Goal: Information Seeking & Learning: Learn about a topic

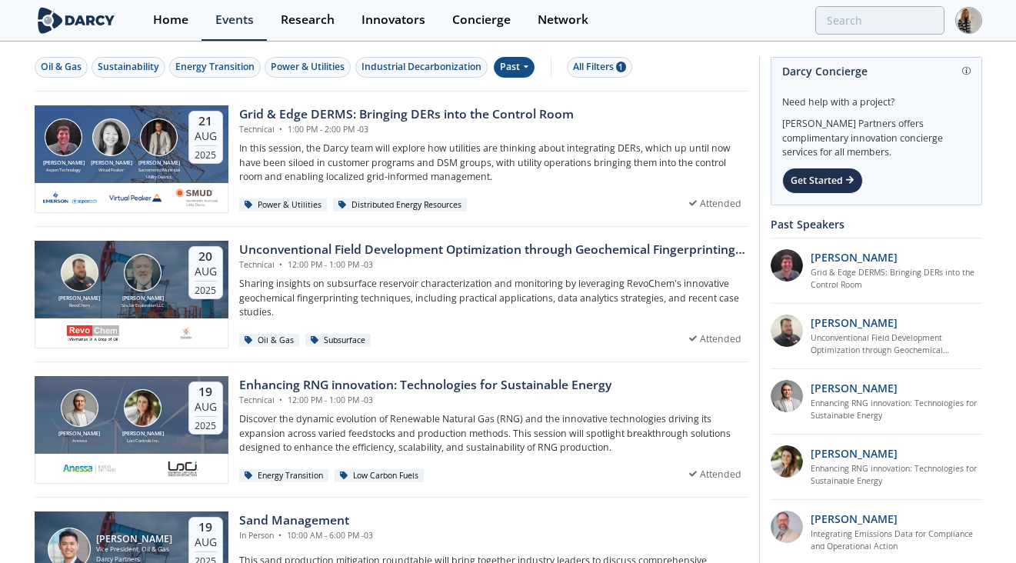
click at [518, 65] on div "Past" at bounding box center [514, 67] width 41 height 21
click at [530, 94] on div "Upcoming" at bounding box center [546, 93] width 95 height 25
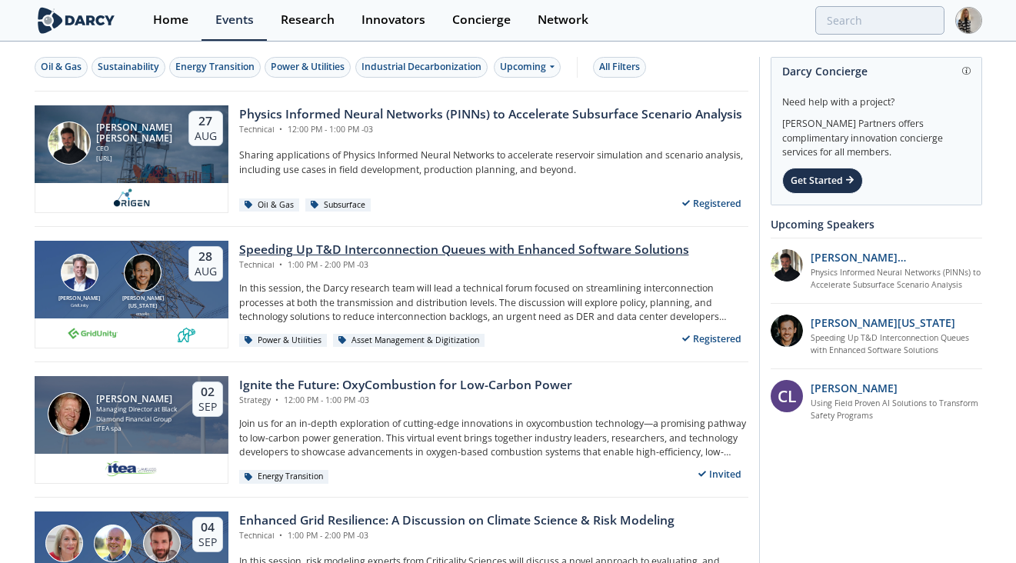
click at [494, 250] on div "Speeding Up T&D Interconnection Queues with Enhanced Software Solutions" at bounding box center [464, 250] width 450 height 18
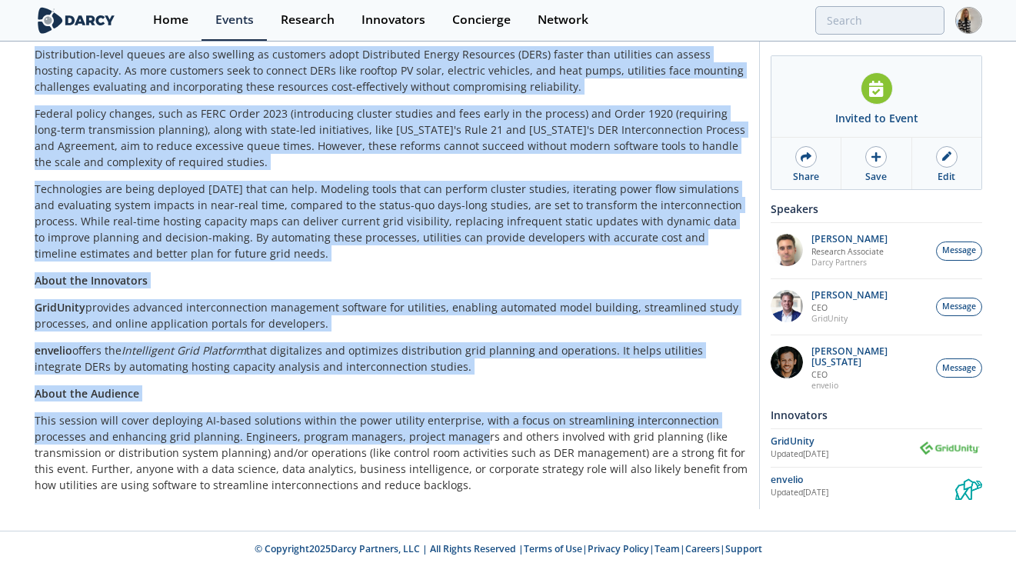
scroll to position [769, 0]
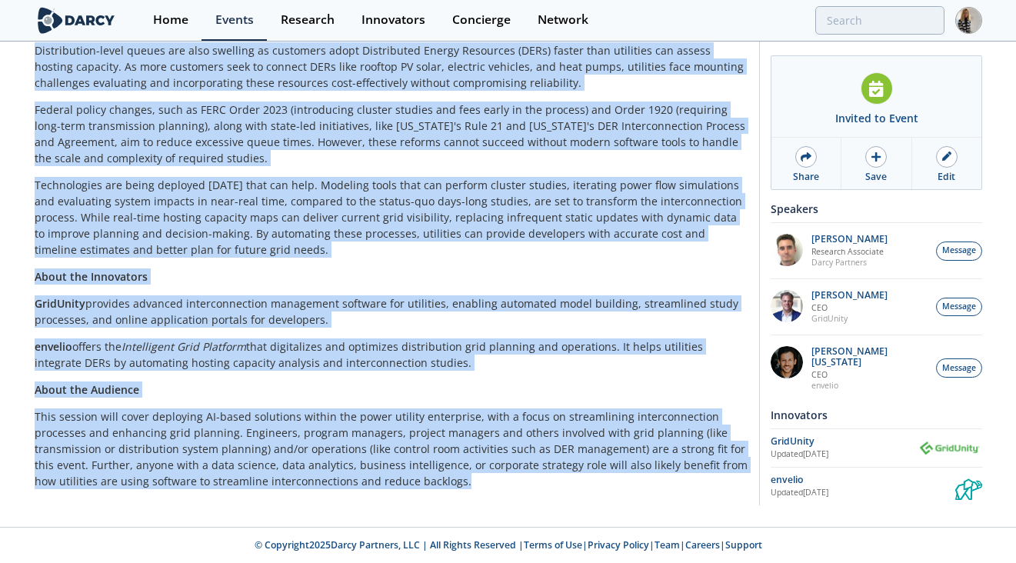
drag, startPoint x: 34, startPoint y: 82, endPoint x: 425, endPoint y: 483, distance: 560.4
copy div "Loremips Do S&A Consecteturadip Elitse doei Temporin Utlabore Etdolorem Aliquae…"
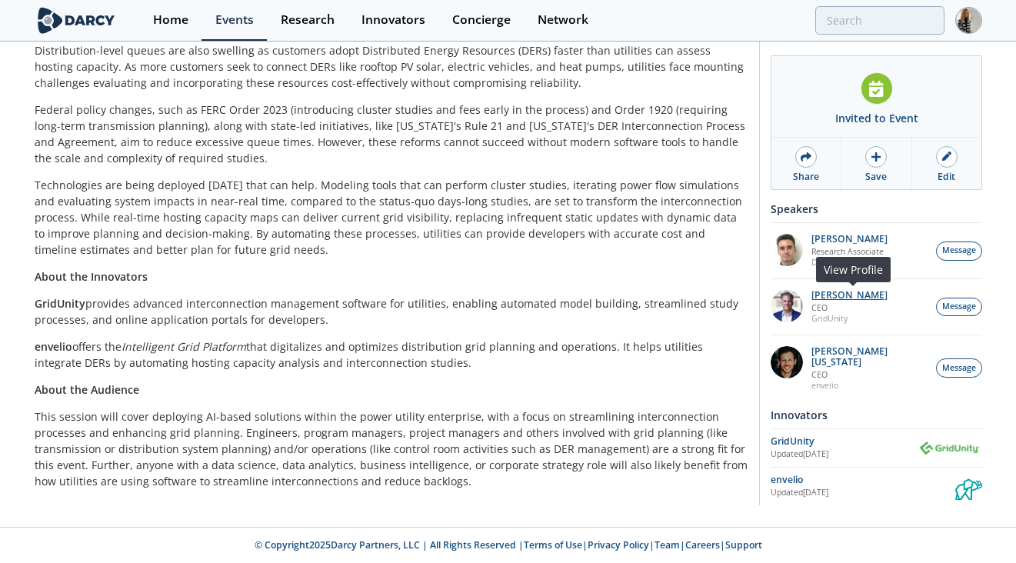
click at [841, 299] on p "[PERSON_NAME]" at bounding box center [850, 295] width 76 height 11
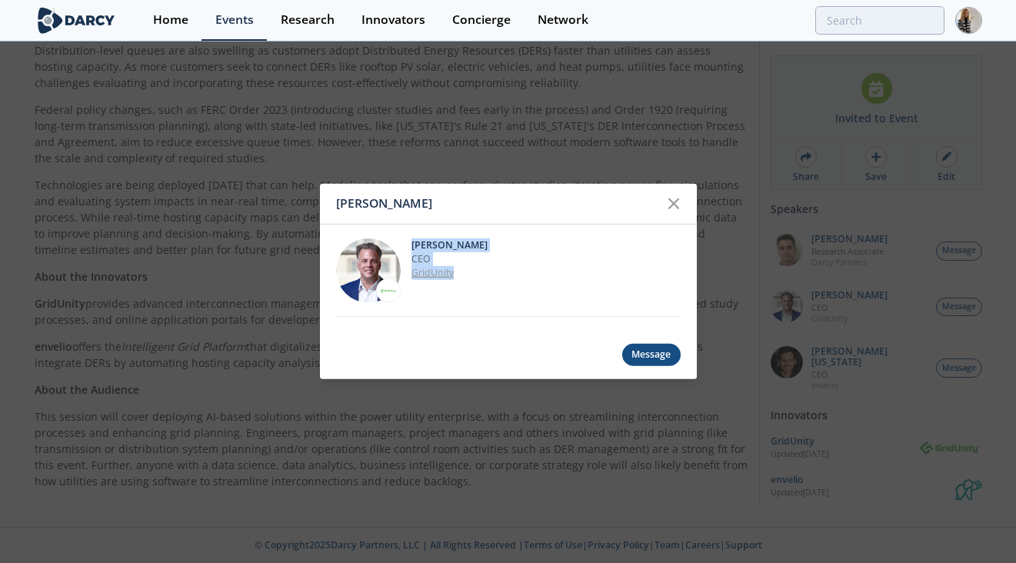
drag, startPoint x: 412, startPoint y: 243, endPoint x: 485, endPoint y: 269, distance: 77.6
click at [485, 269] on div "[PERSON_NAME] CEO GridUnity" at bounding box center [546, 270] width 269 height 65
copy div "[PERSON_NAME] CEO GridUnity"
click at [669, 205] on icon at bounding box center [674, 204] width 18 height 18
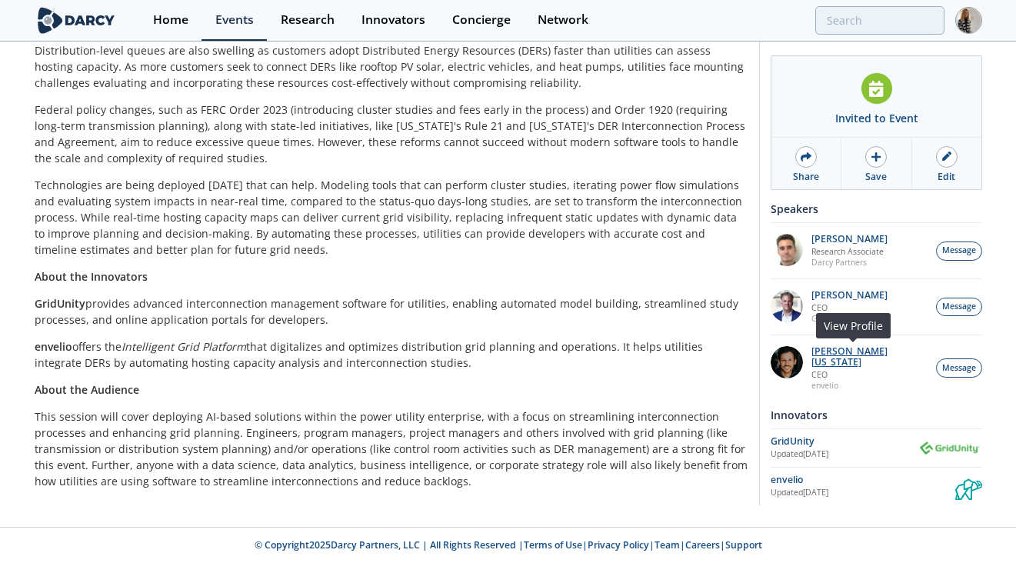
click at [852, 353] on p "[PERSON_NAME][US_STATE]" at bounding box center [870, 357] width 117 height 22
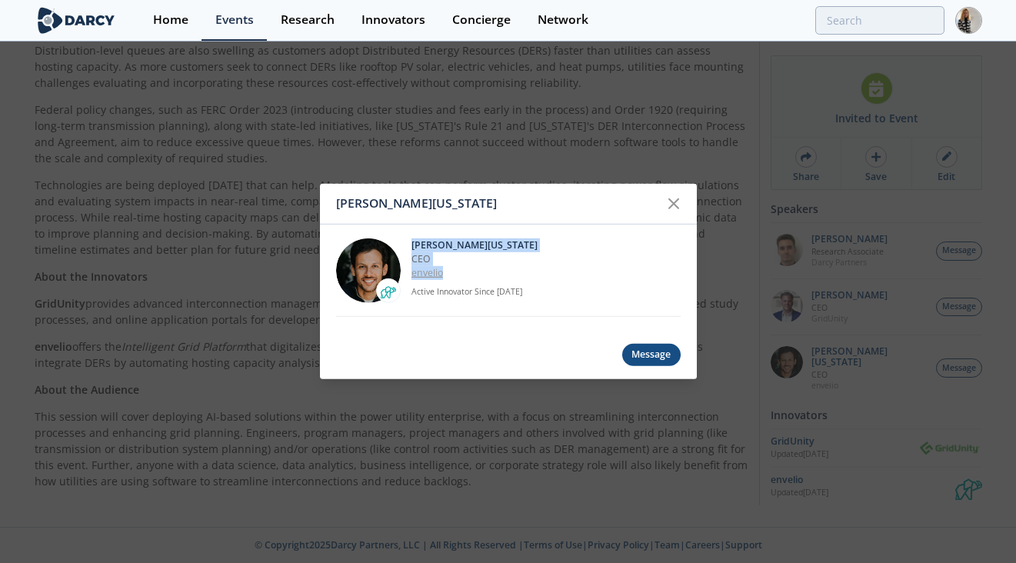
drag, startPoint x: 413, startPoint y: 244, endPoint x: 449, endPoint y: 271, distance: 45.1
click at [449, 271] on div "[PERSON_NAME][US_STATE] CEO [GEOGRAPHIC_DATA] Active Innovator Since [DATE]" at bounding box center [546, 270] width 269 height 65
copy div "[PERSON_NAME][US_STATE] CEO envelio"
click at [673, 201] on icon at bounding box center [674, 204] width 18 height 18
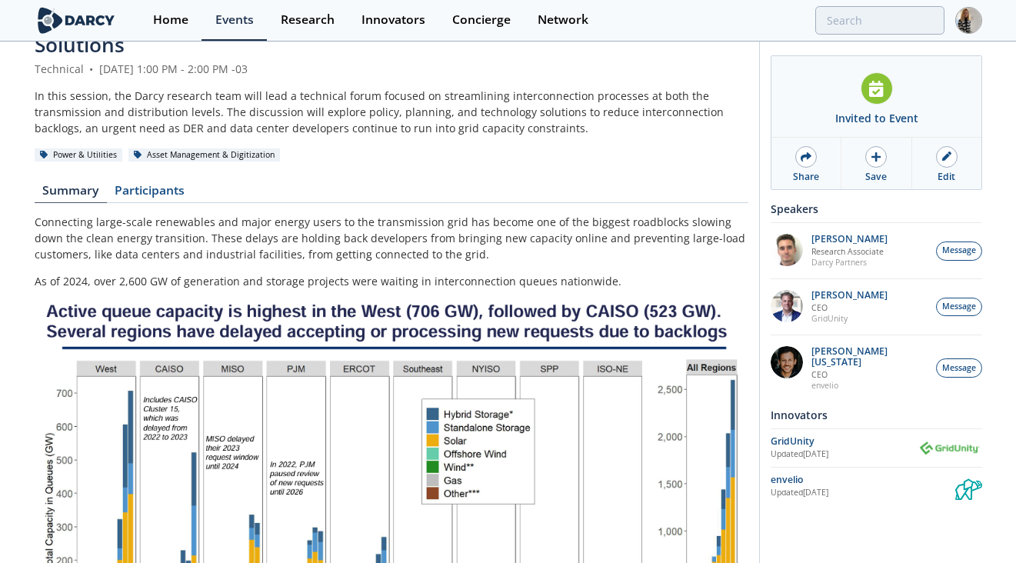
scroll to position [0, 0]
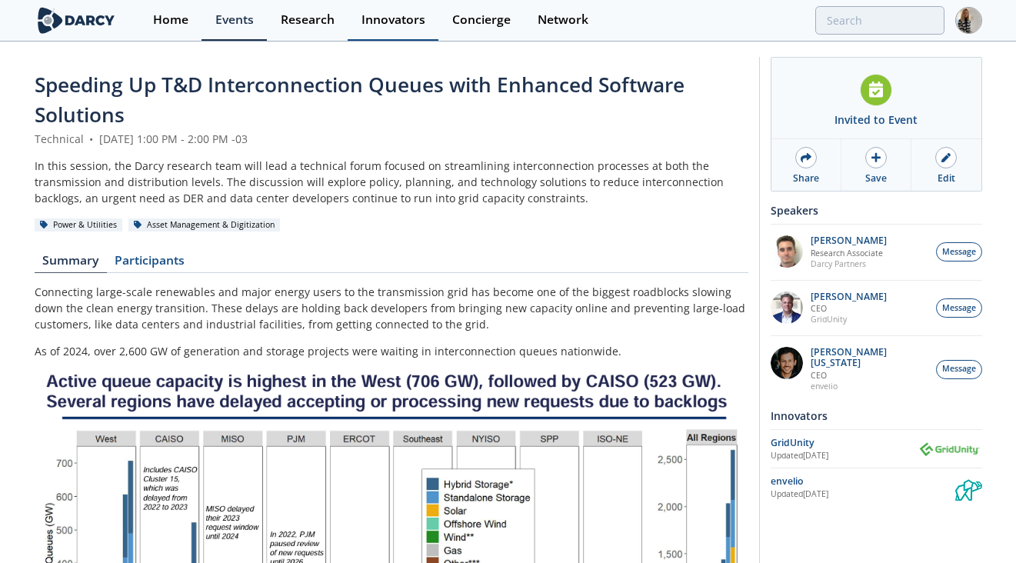
click at [400, 18] on div "Innovators" at bounding box center [394, 20] width 64 height 12
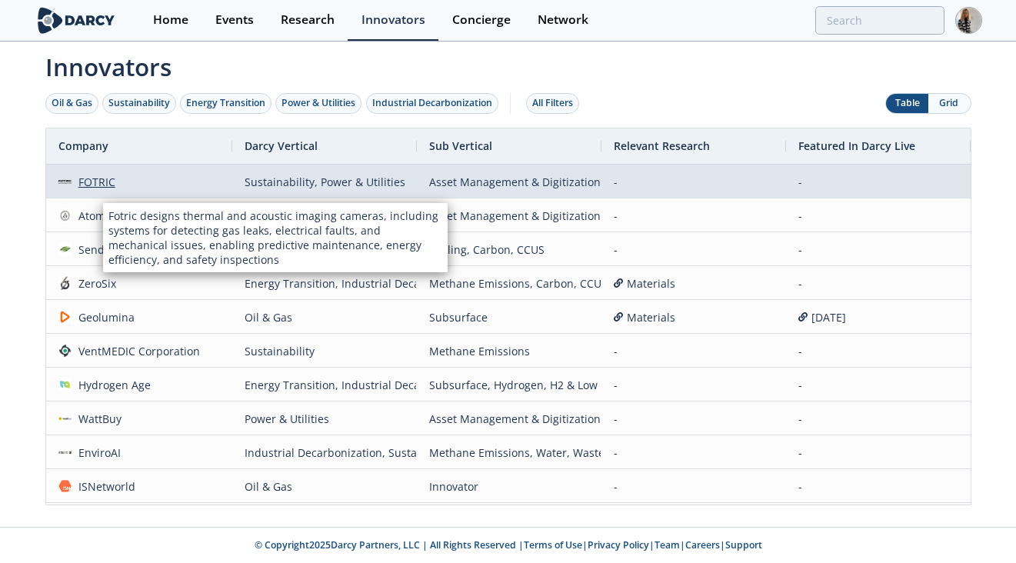
click at [102, 185] on div "FOTRIC" at bounding box center [94, 181] width 44 height 33
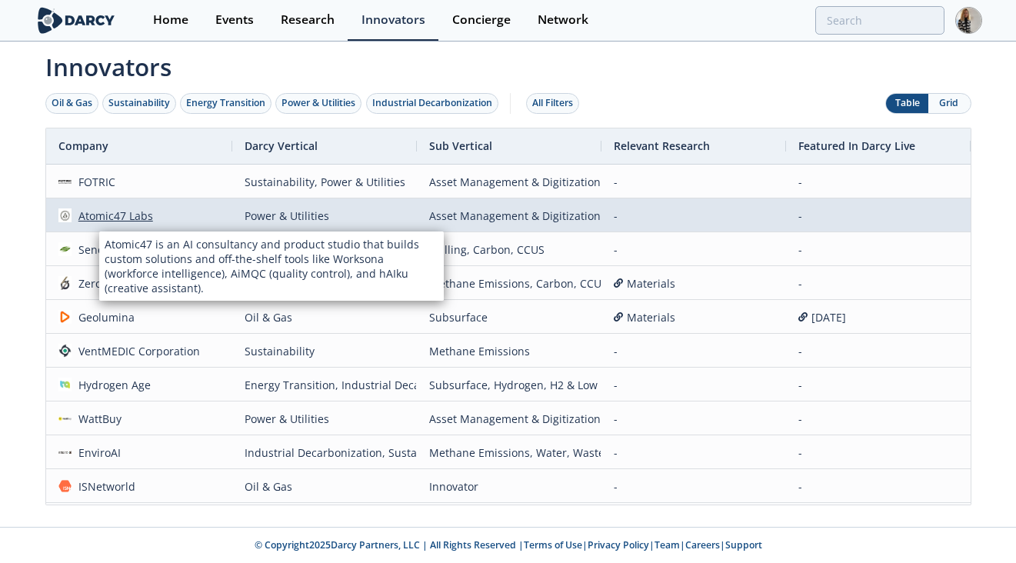
click at [99, 218] on div "Atomic47 Labs" at bounding box center [113, 215] width 82 height 33
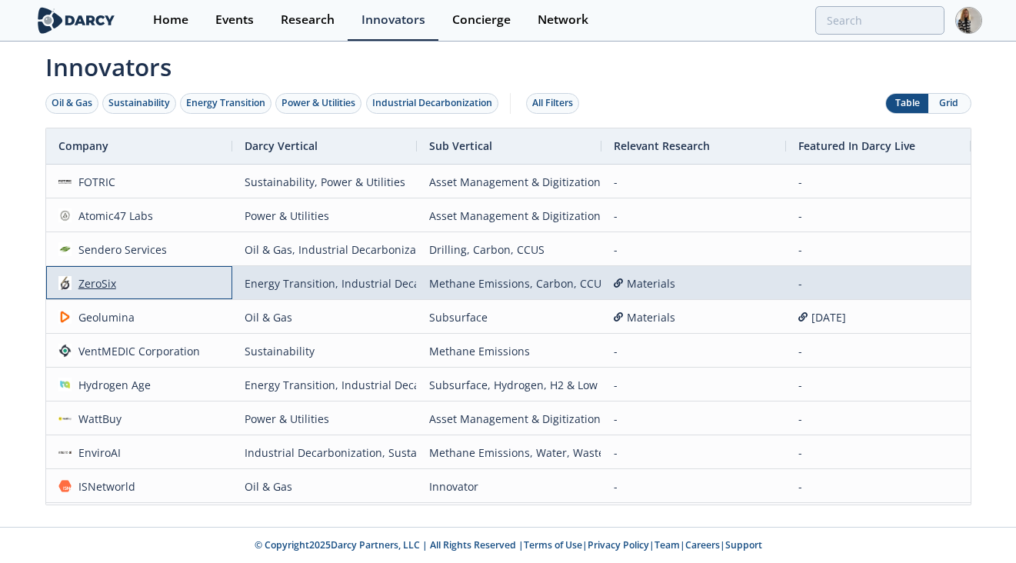
click at [109, 285] on div "ZeroSix" at bounding box center [94, 283] width 45 height 33
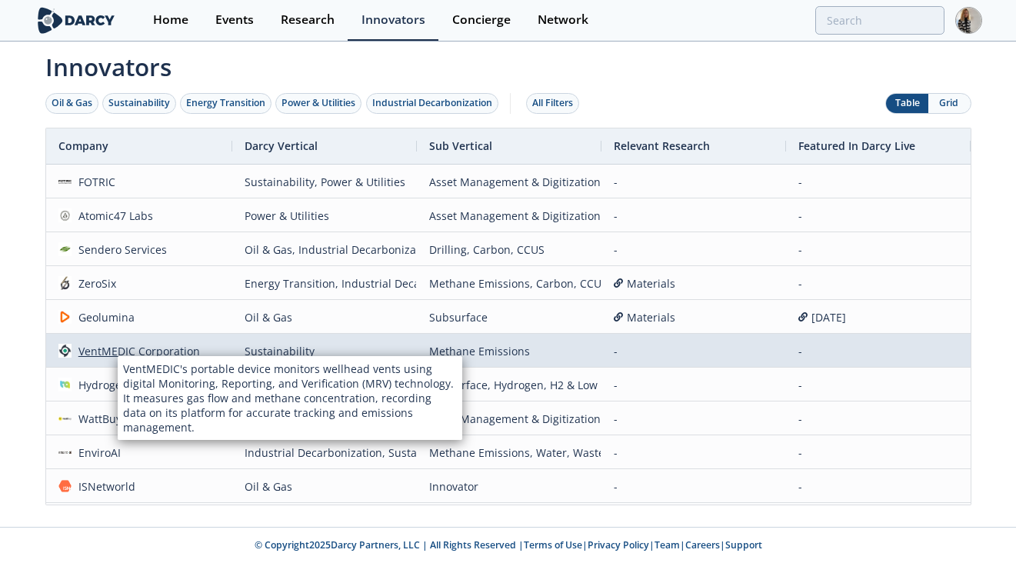
click at [105, 349] on div "VentMEDIC Corporation" at bounding box center [136, 351] width 128 height 33
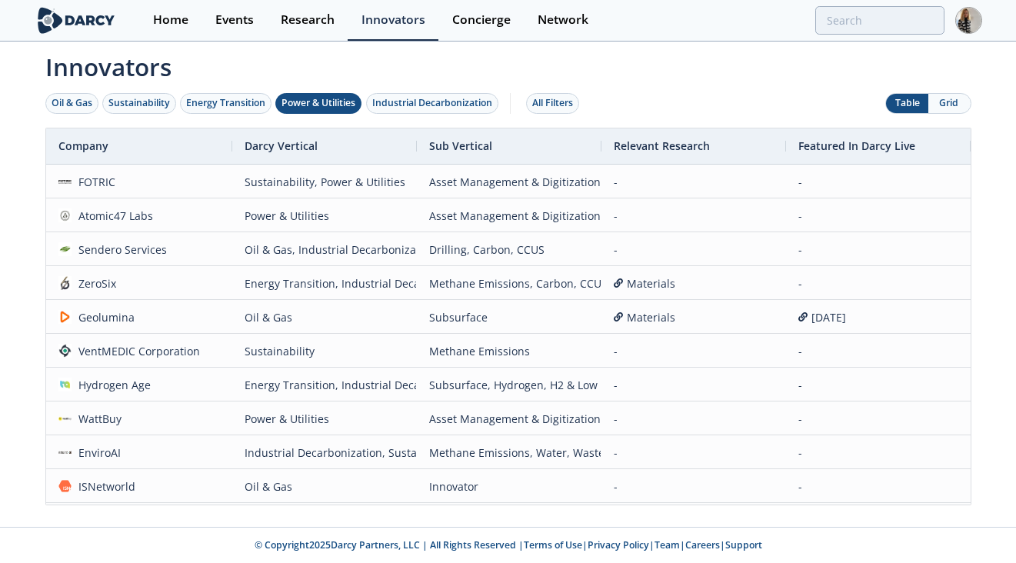
click at [330, 98] on div "Power & Utilities" at bounding box center [319, 103] width 74 height 14
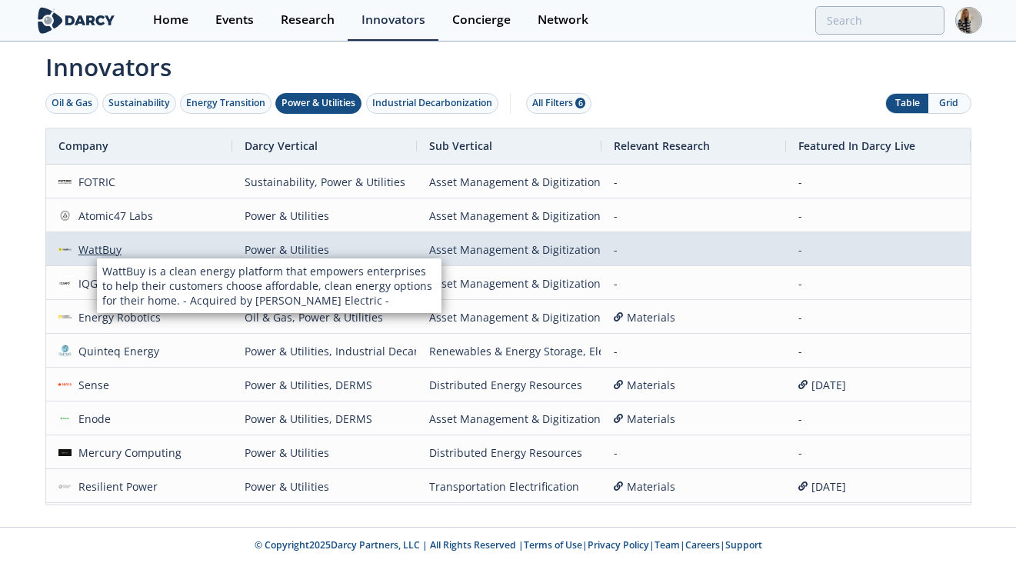
click at [97, 245] on div "WattBuy" at bounding box center [97, 249] width 50 height 33
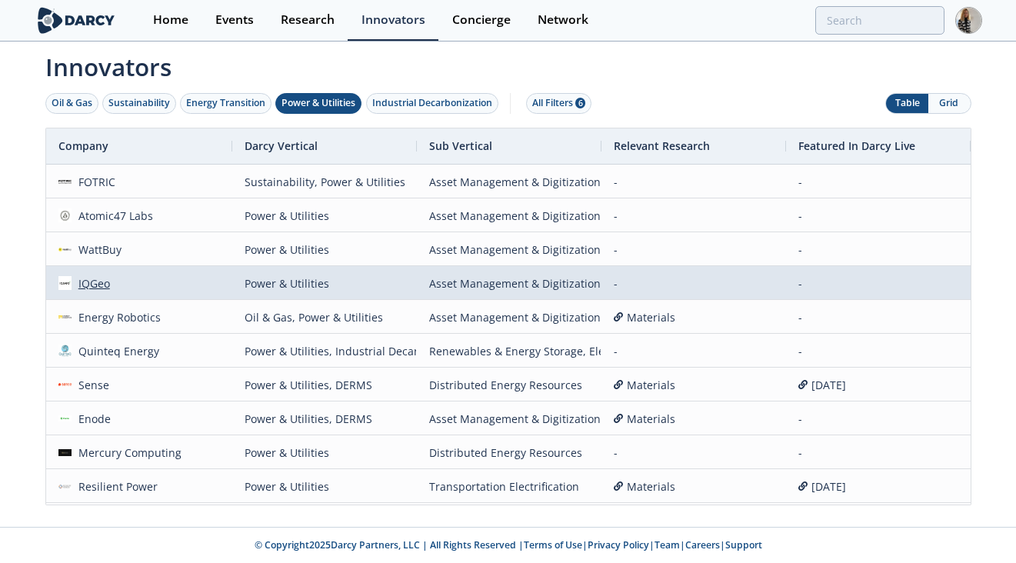
click at [103, 285] on div "IQGeo" at bounding box center [91, 283] width 38 height 33
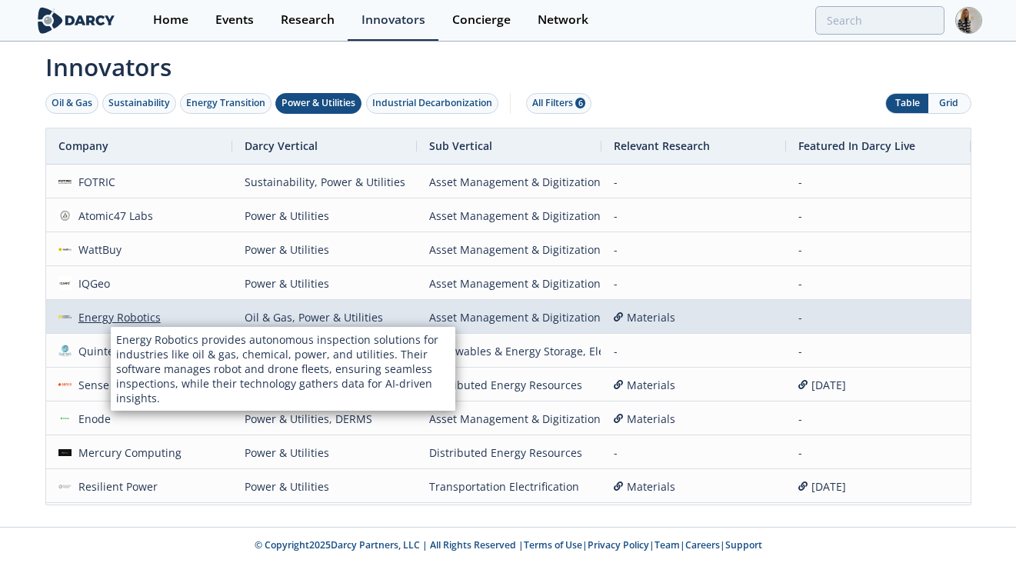
click at [112, 315] on div "Energy Robotics" at bounding box center [116, 317] width 89 height 33
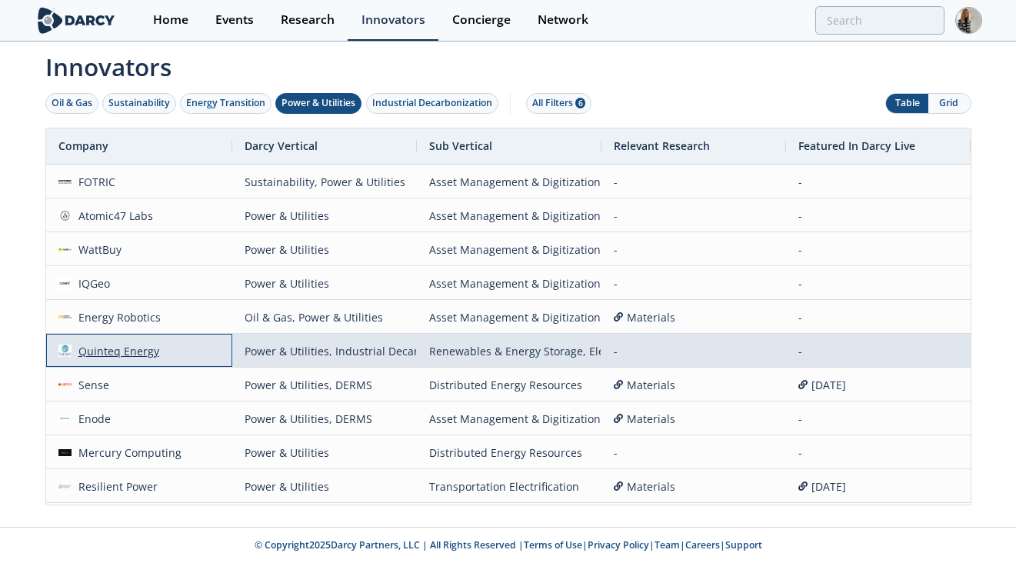
click at [96, 359] on div "Quinteq Energy" at bounding box center [116, 351] width 88 height 33
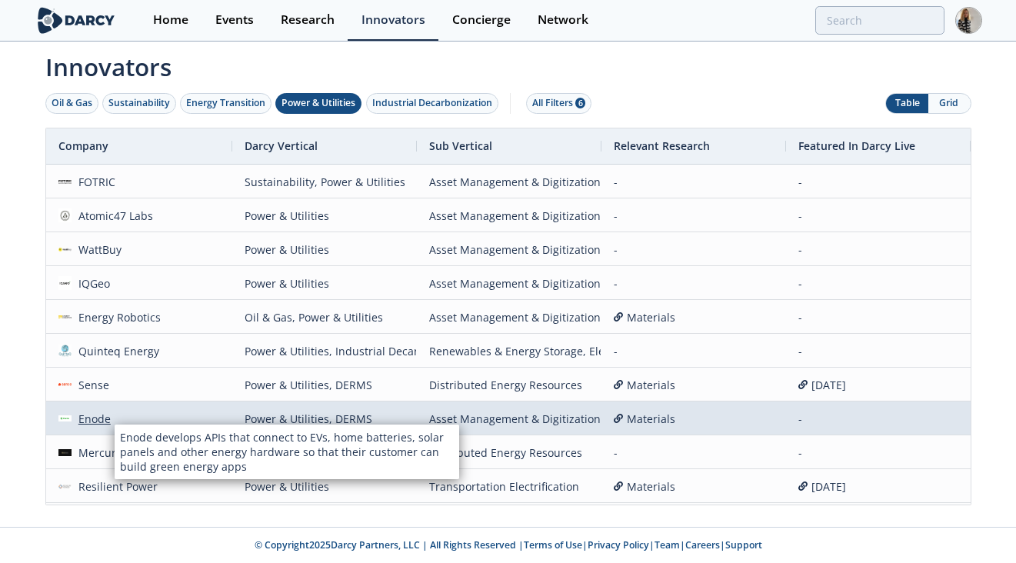
click at [102, 420] on div "Enode" at bounding box center [91, 418] width 39 height 33
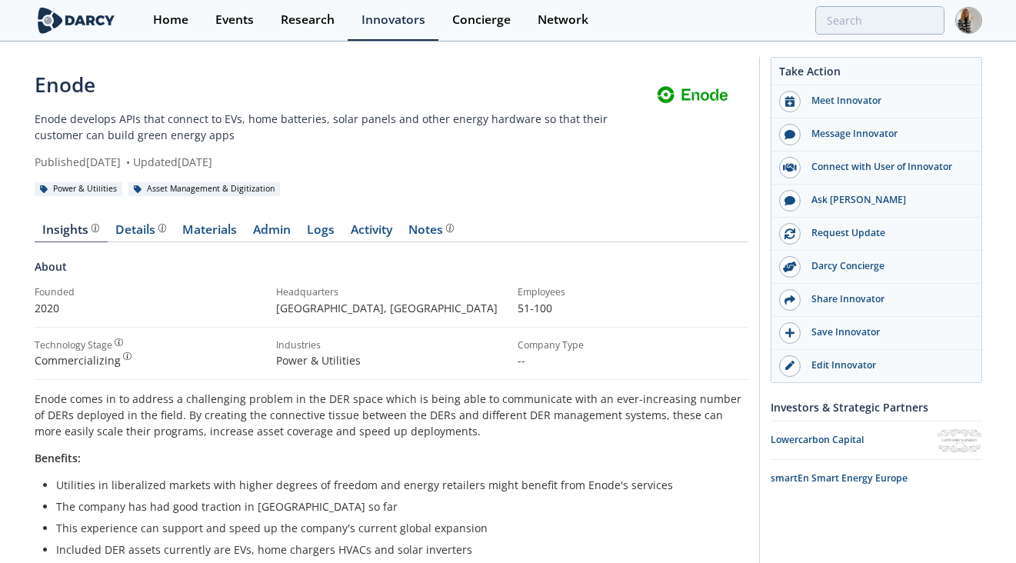
click at [65, 88] on div "Enode" at bounding box center [338, 85] width 606 height 30
click at [65, 89] on div "Enode" at bounding box center [338, 85] width 606 height 30
copy div "Enode"
click at [38, 81] on div "Enode" at bounding box center [338, 85] width 606 height 30
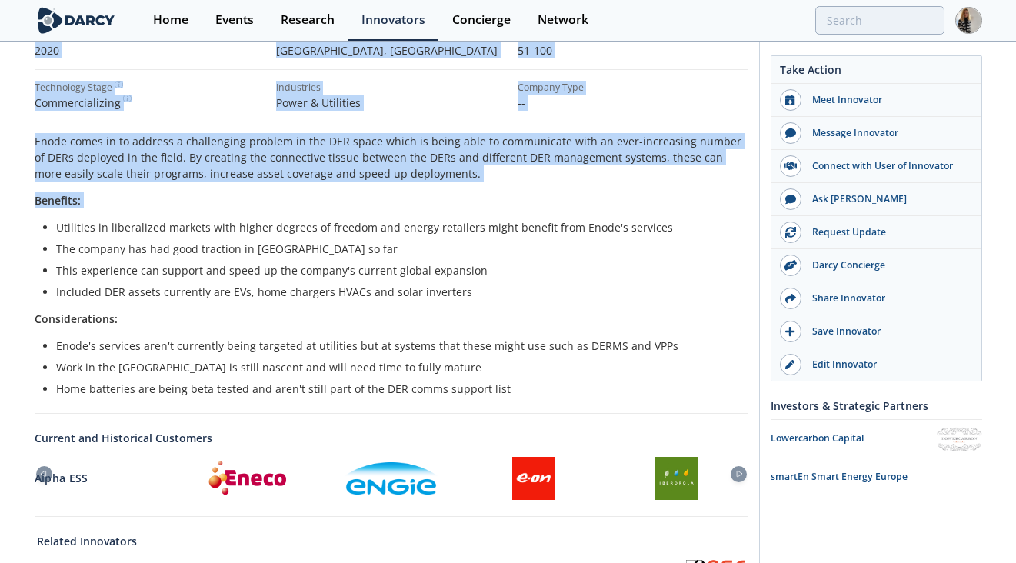
scroll to position [311, 0]
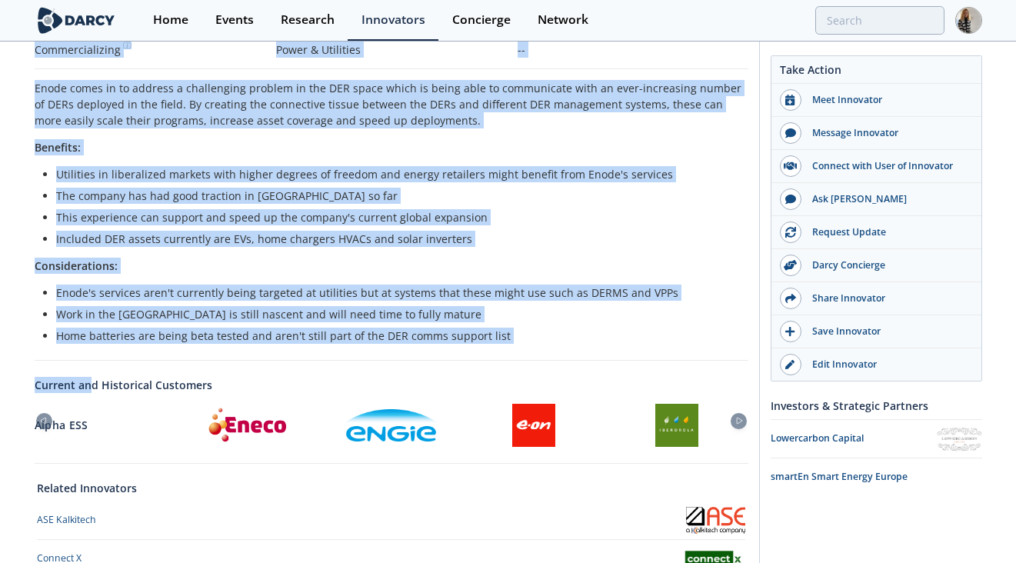
drag, startPoint x: 38, startPoint y: 81, endPoint x: 518, endPoint y: 345, distance: 547.8
click at [518, 345] on div "Enode Enode develops APIs that connect to EVs, home batteries, solar panels and…" at bounding box center [392, 259] width 714 height 1000
copy div "Lorem Ipsum dolorsit AMEt cons adipisc el SEd, doei temporinc, utlab etdolo mag…"
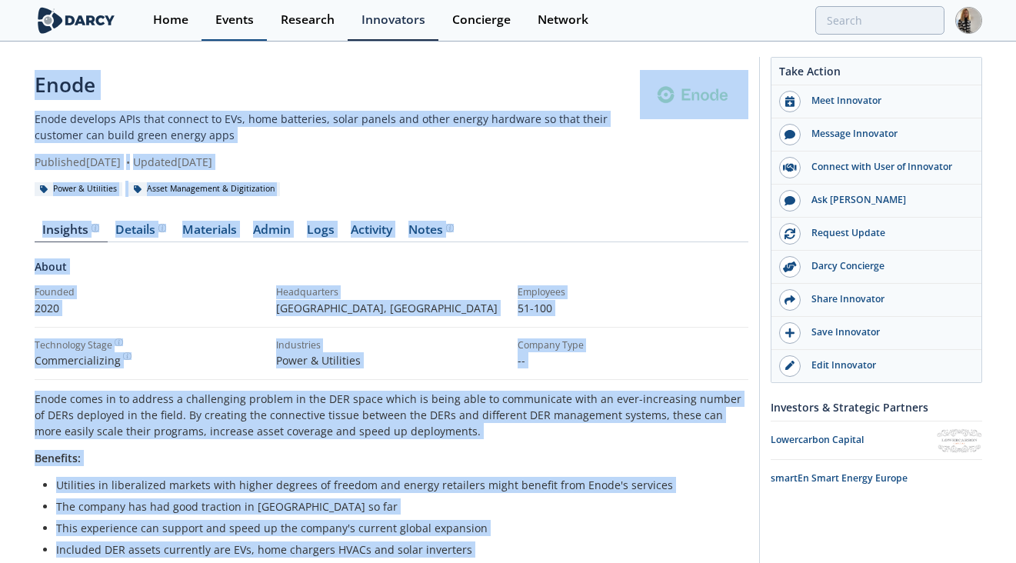
click at [242, 18] on div "Events" at bounding box center [234, 20] width 38 height 12
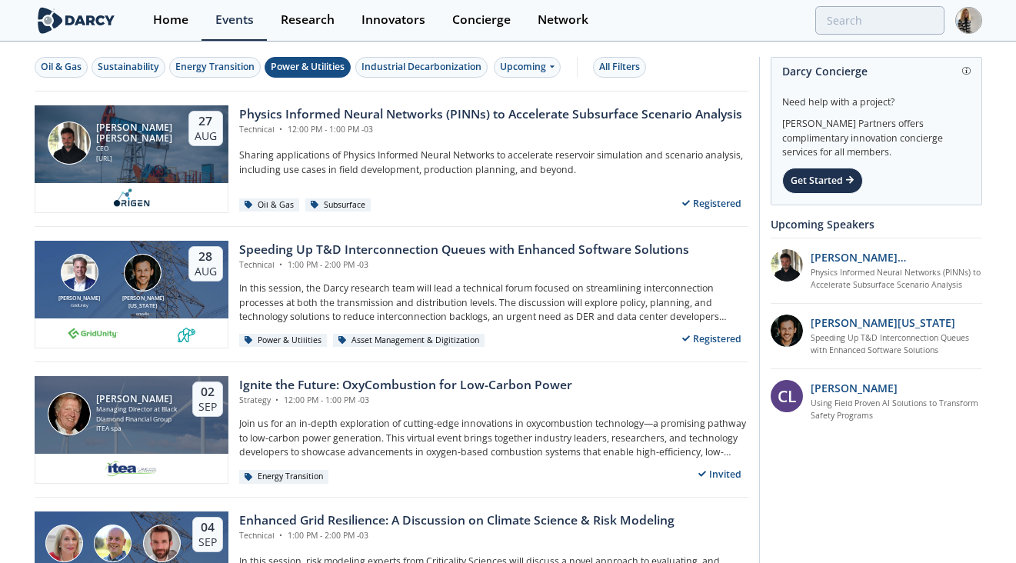
click at [302, 66] on div "Power & Utilities" at bounding box center [308, 67] width 74 height 14
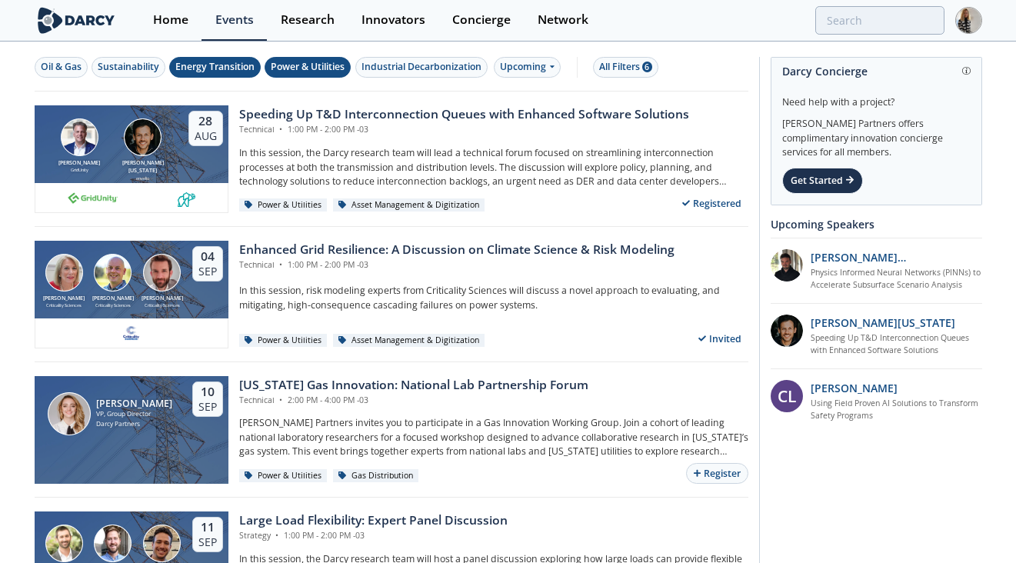
click at [234, 68] on div "Energy Transition" at bounding box center [214, 67] width 79 height 14
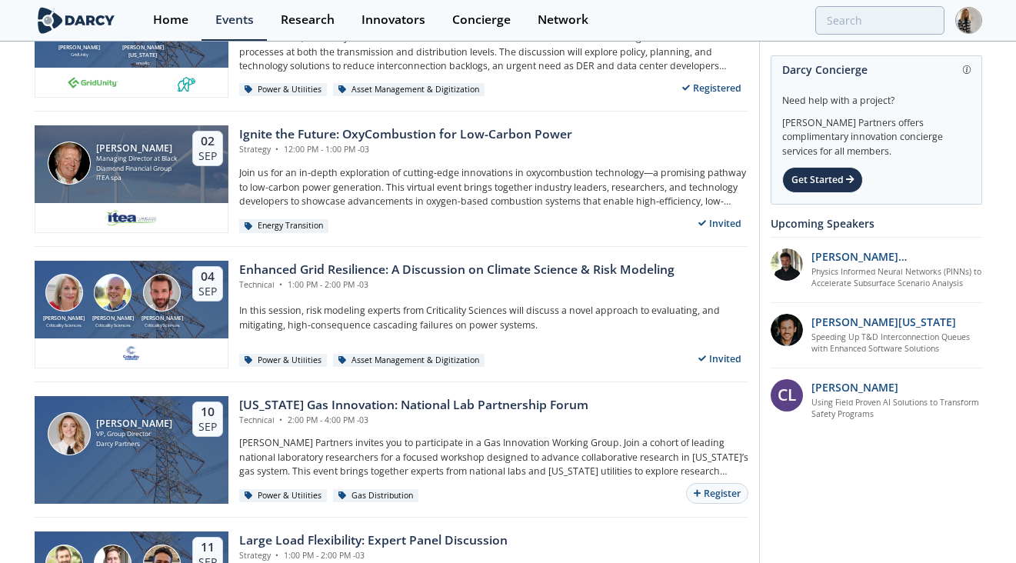
scroll to position [121, 0]
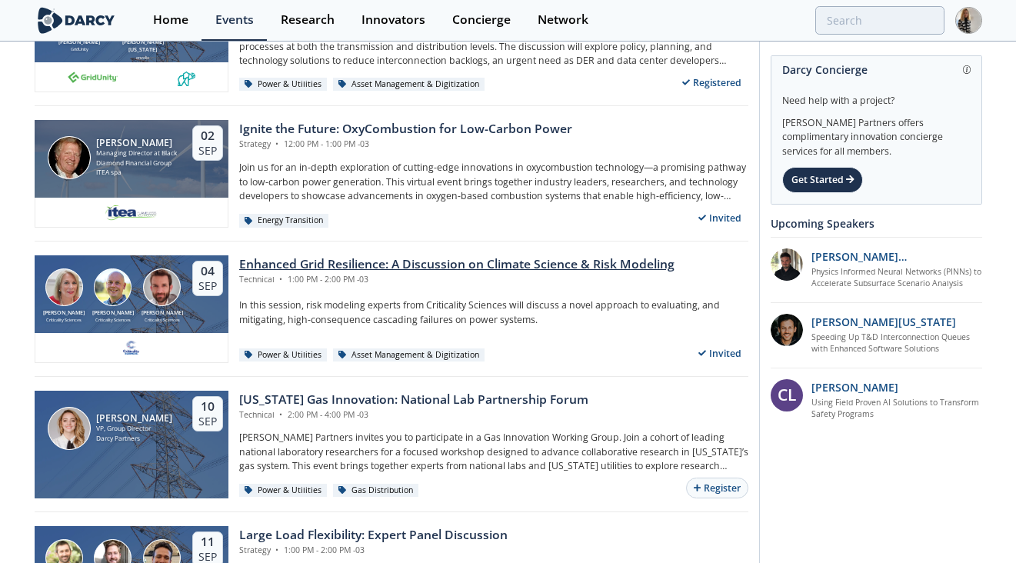
click at [415, 266] on div "Enhanced Grid Resilience: A Discussion on Climate Science & Risk Modeling" at bounding box center [456, 264] width 435 height 18
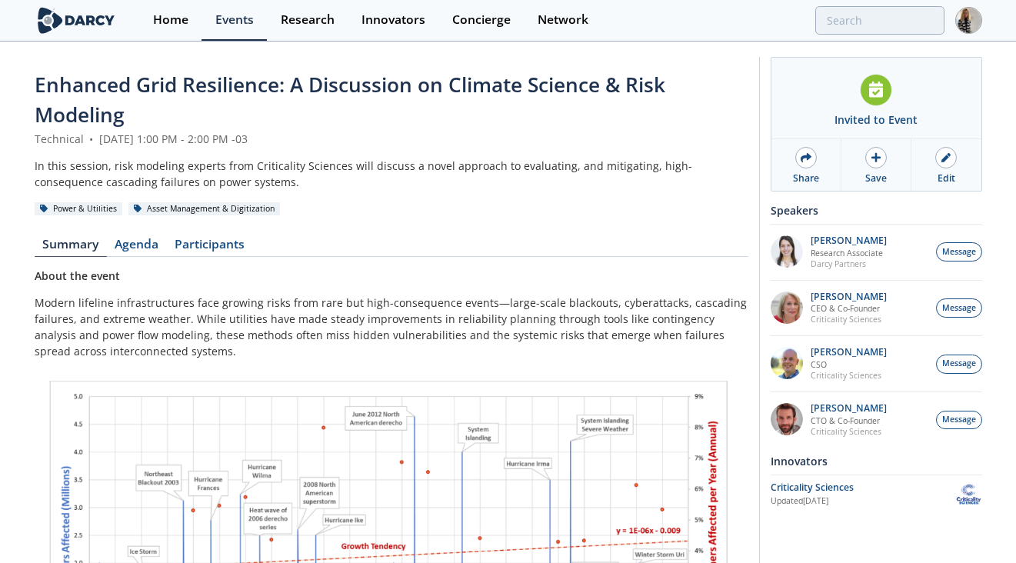
click at [98, 82] on span "Enhanced Grid Resilience: A Discussion on Climate Science & Risk Modeling" at bounding box center [350, 100] width 631 height 58
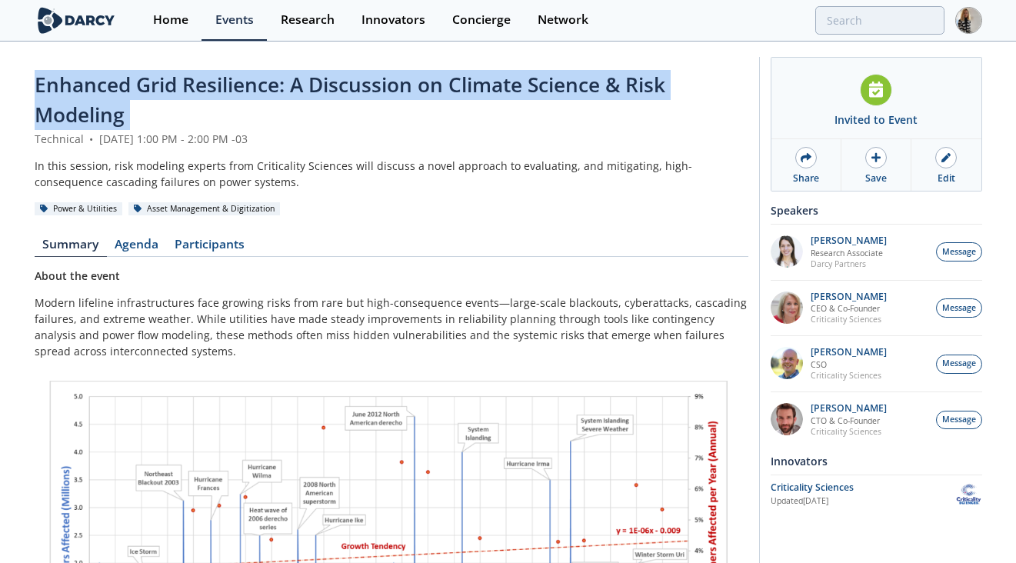
click at [98, 82] on span "Enhanced Grid Resilience: A Discussion on Climate Science & Risk Modeling" at bounding box center [350, 100] width 631 height 58
copy header "Enhanced Grid Resilience: A Discussion on Climate Science & Risk Modeling"
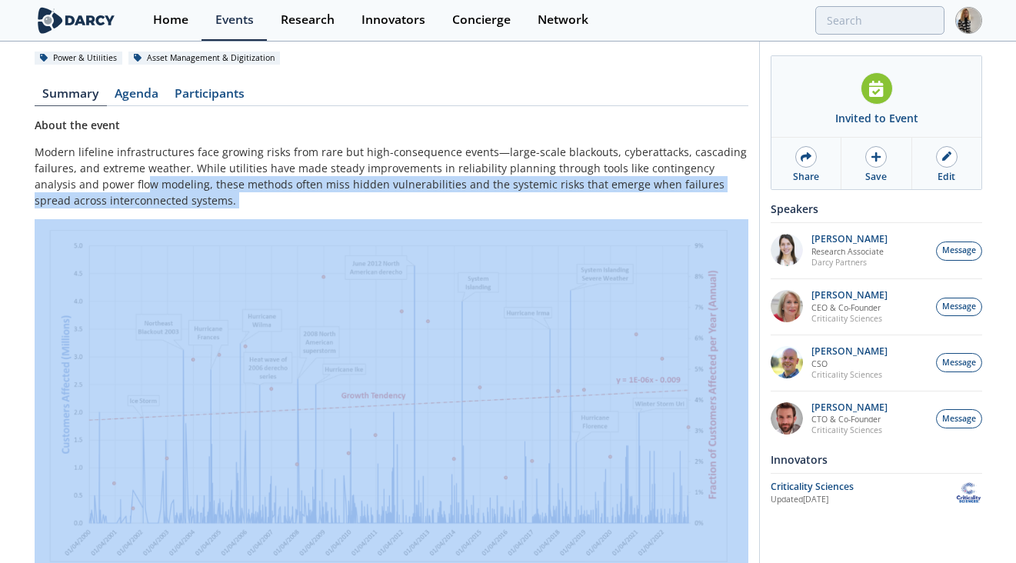
scroll to position [147, 0]
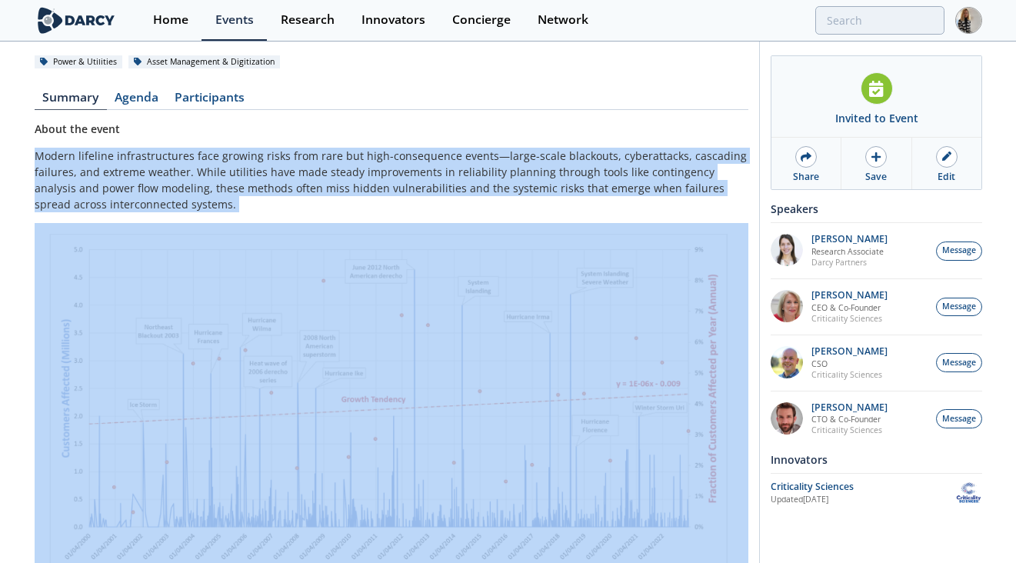
drag, startPoint x: 232, startPoint y: 391, endPoint x: 36, endPoint y: 149, distance: 311.2
click at [35, 152] on div "About the event Modern lifeline infrastructures face growing risks from rare bu…" at bounding box center [392, 540] width 714 height 839
copy div "Loremi dolorsit ametconsectetur adip elitsed doeiu temp inci utl etdo-magnaaliq…"
